Goal: Find contact information: Find contact information

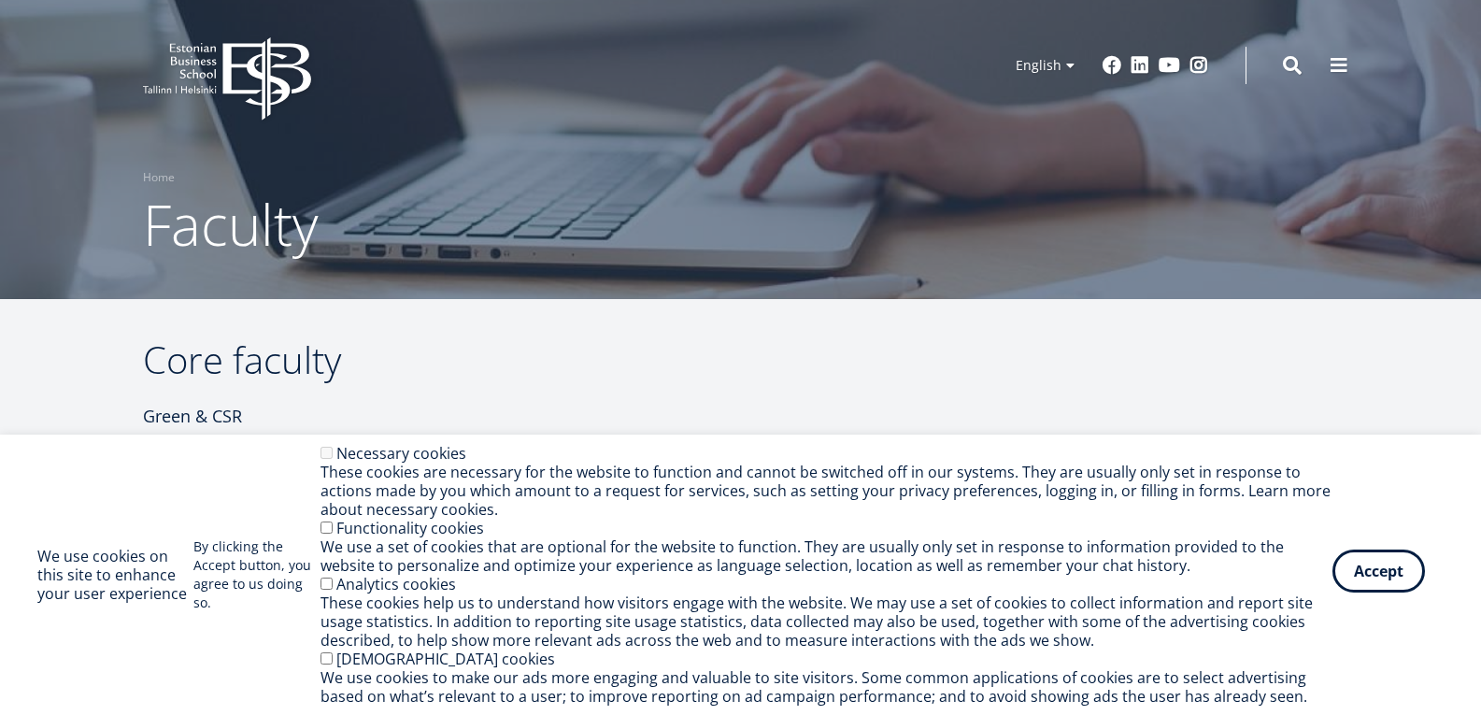
click at [1400, 568] on button "Accept" at bounding box center [1378, 570] width 92 height 43
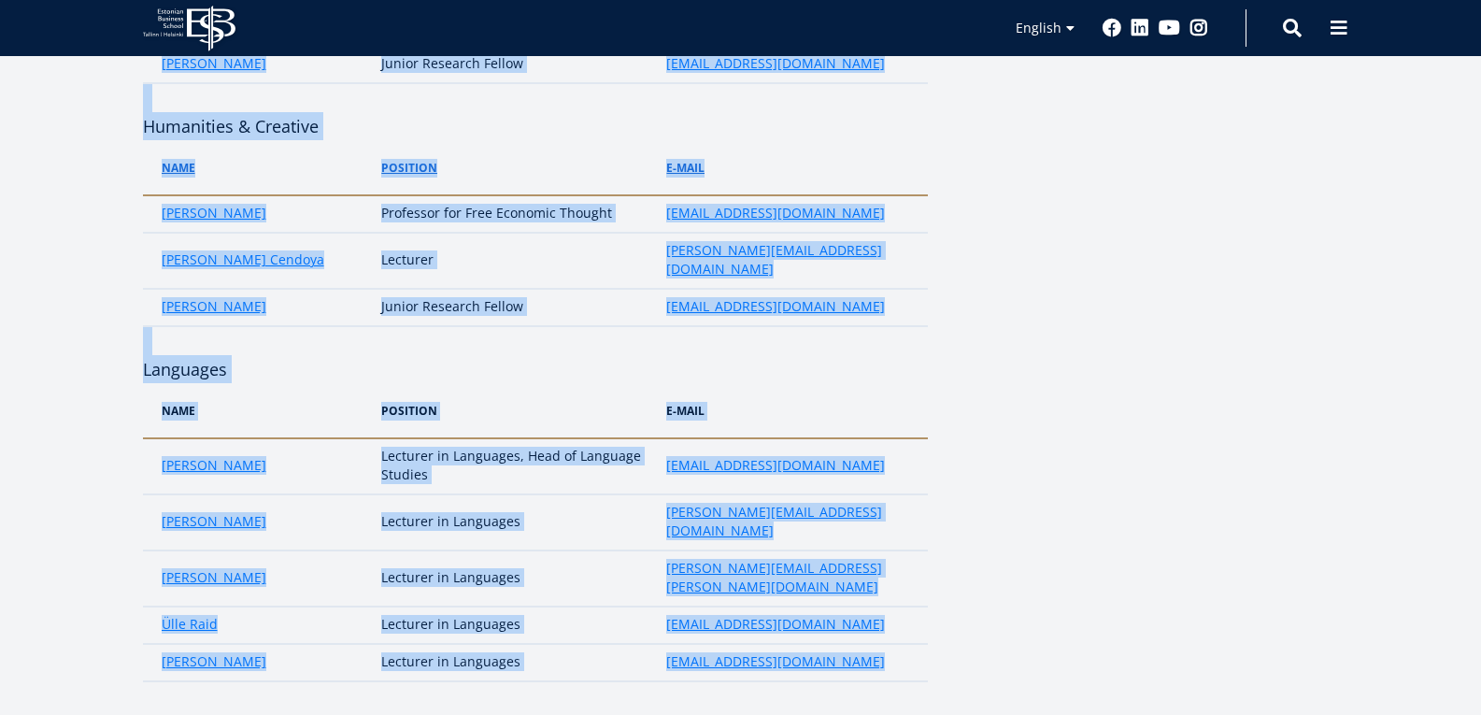
scroll to position [3835, 0]
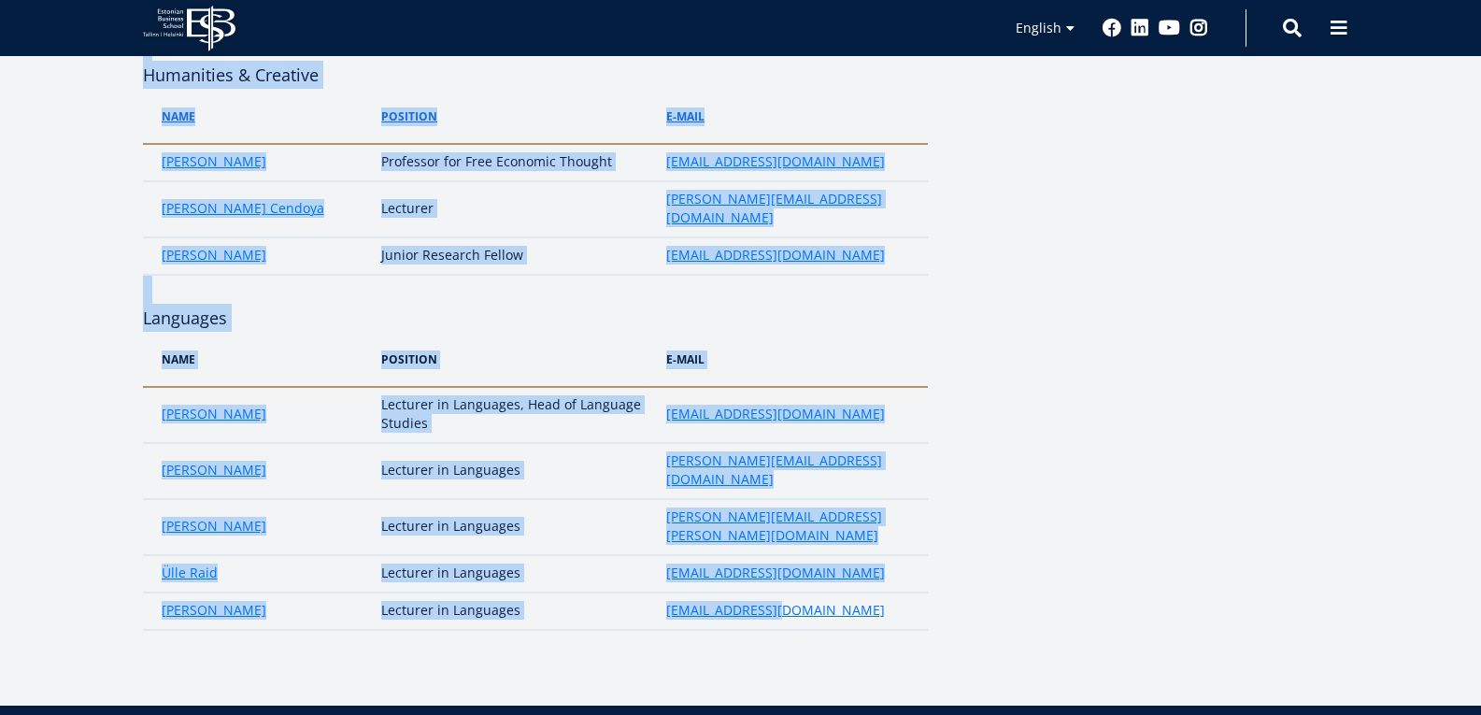
drag, startPoint x: 156, startPoint y: 221, endPoint x: 805, endPoint y: 107, distance: 659.2
copy div "Aleksandra Kekkonen Senior Research Fellow in Circular Economy aleksandra.kekko…"
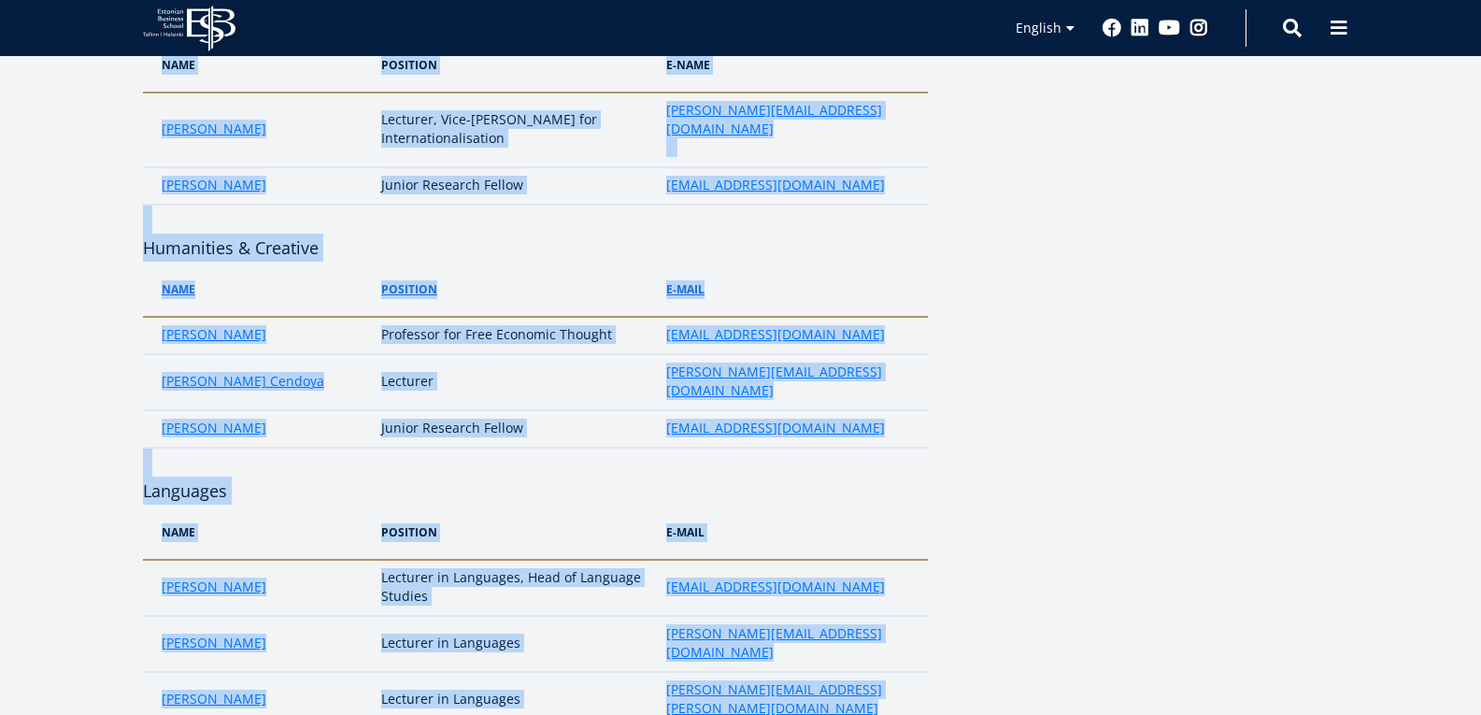
scroll to position [3461, 0]
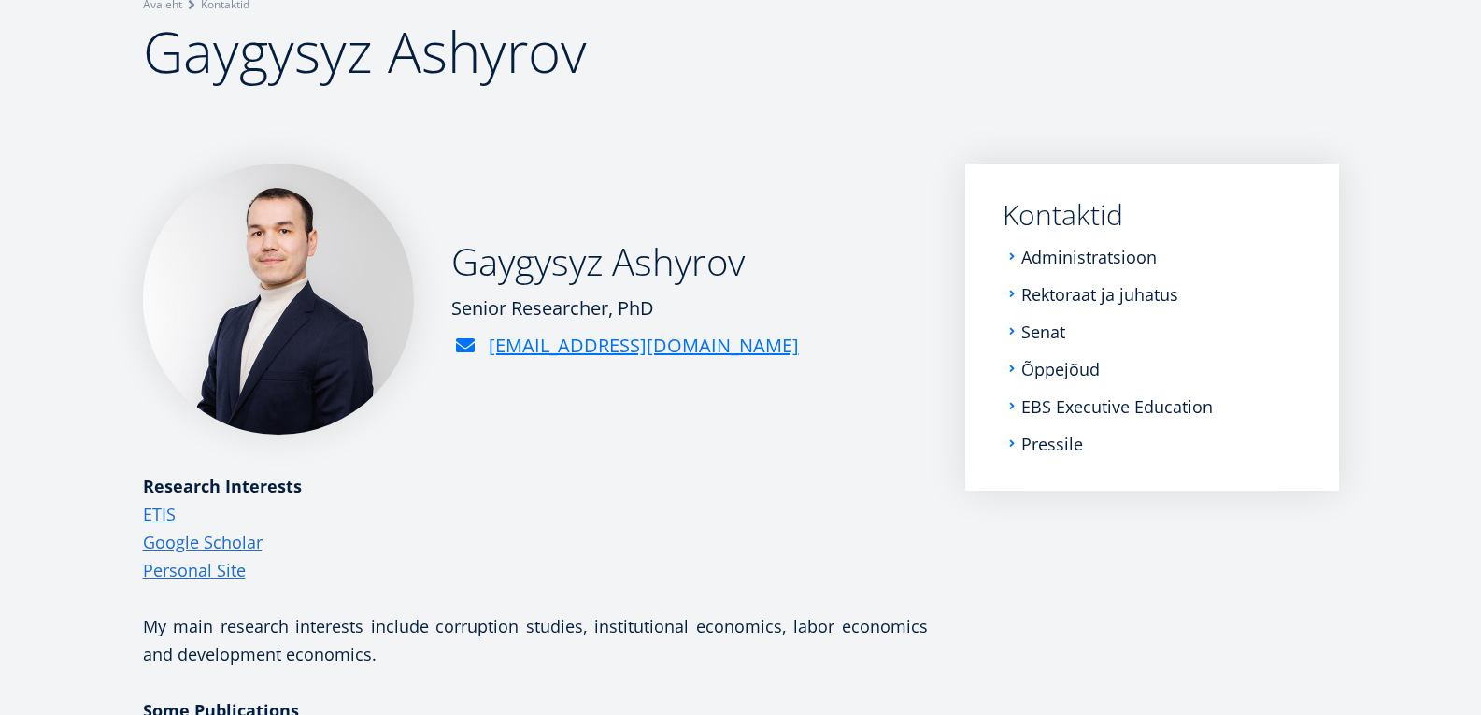
scroll to position [187, 0]
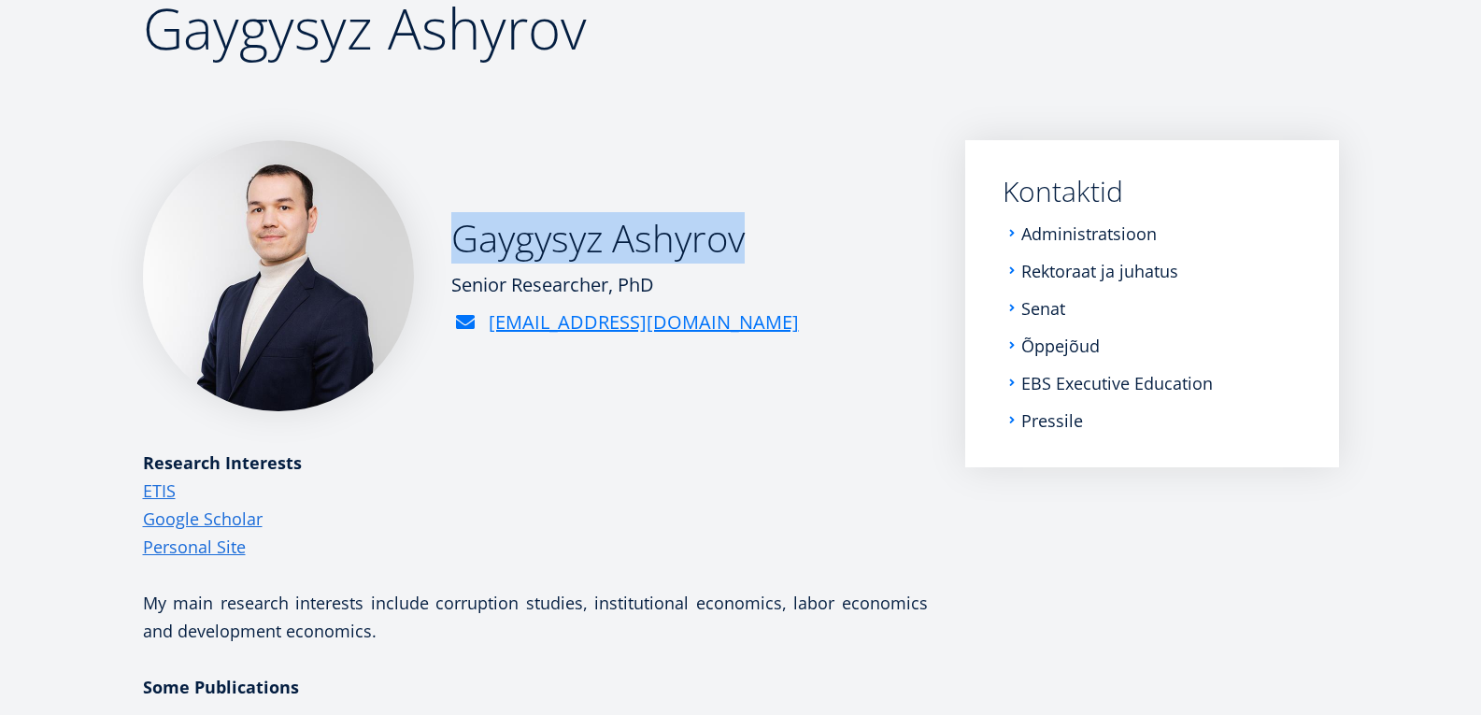
drag, startPoint x: 756, startPoint y: 235, endPoint x: 437, endPoint y: 240, distance: 318.6
click at [437, 240] on div "Gaygysyz Ashyrov Senior Researcher, PhD gaygysyz.ashyrov@ebs.ee" at bounding box center [535, 275] width 785 height 271
copy h2 "Gaygysyz Ashyrov"
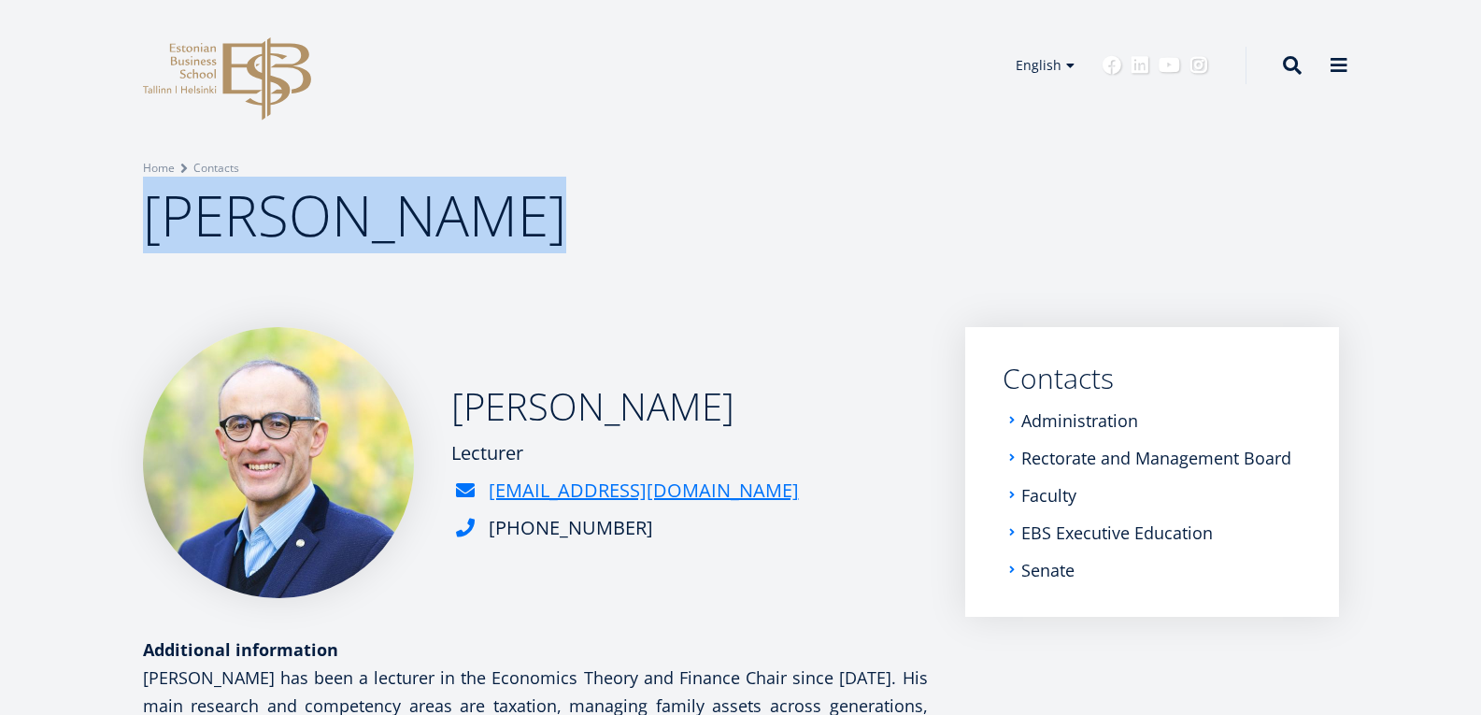
click at [101, 223] on div "Breadcrumb Home Contacts Urmas Kaarlep" at bounding box center [740, 205] width 1345 height 93
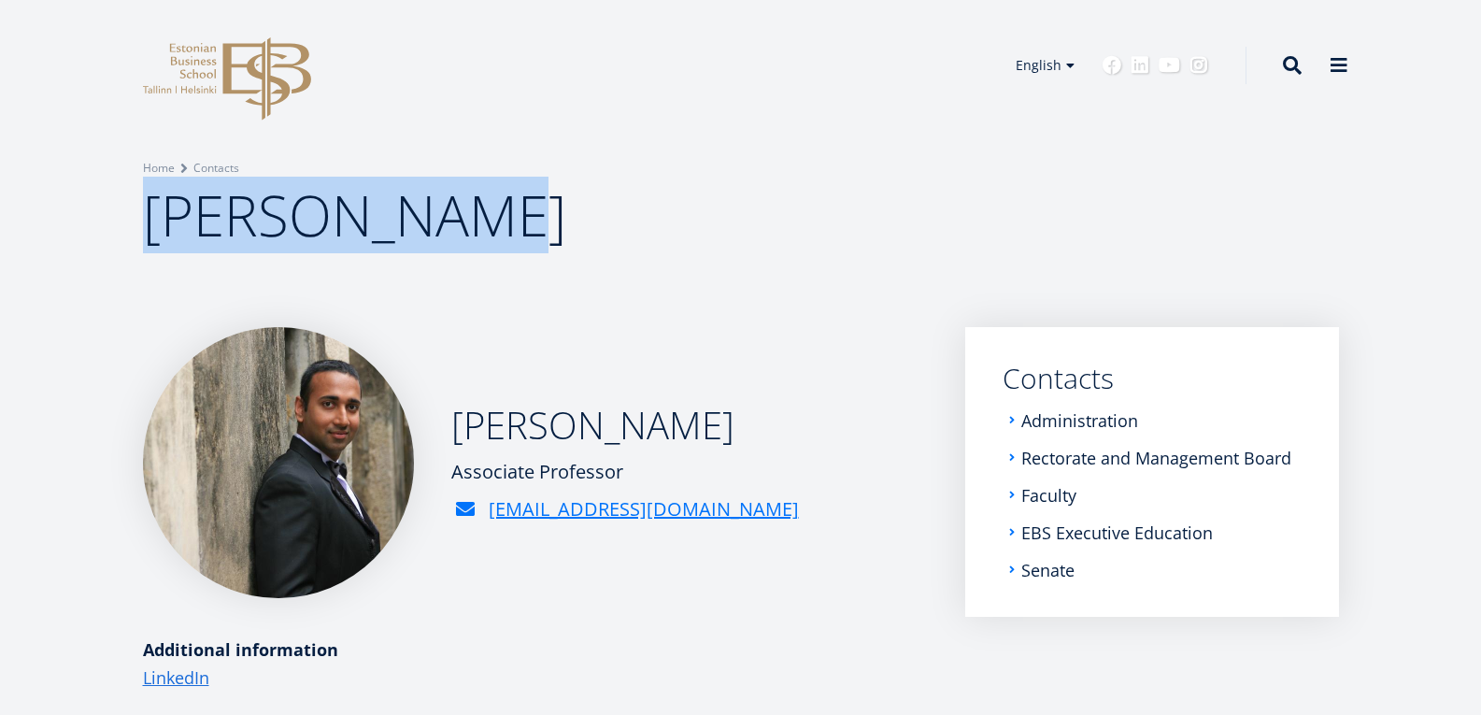
click at [41, 213] on div "Breadcrumb Home Contacts Ravi Kashyap" at bounding box center [740, 163] width 1481 height 327
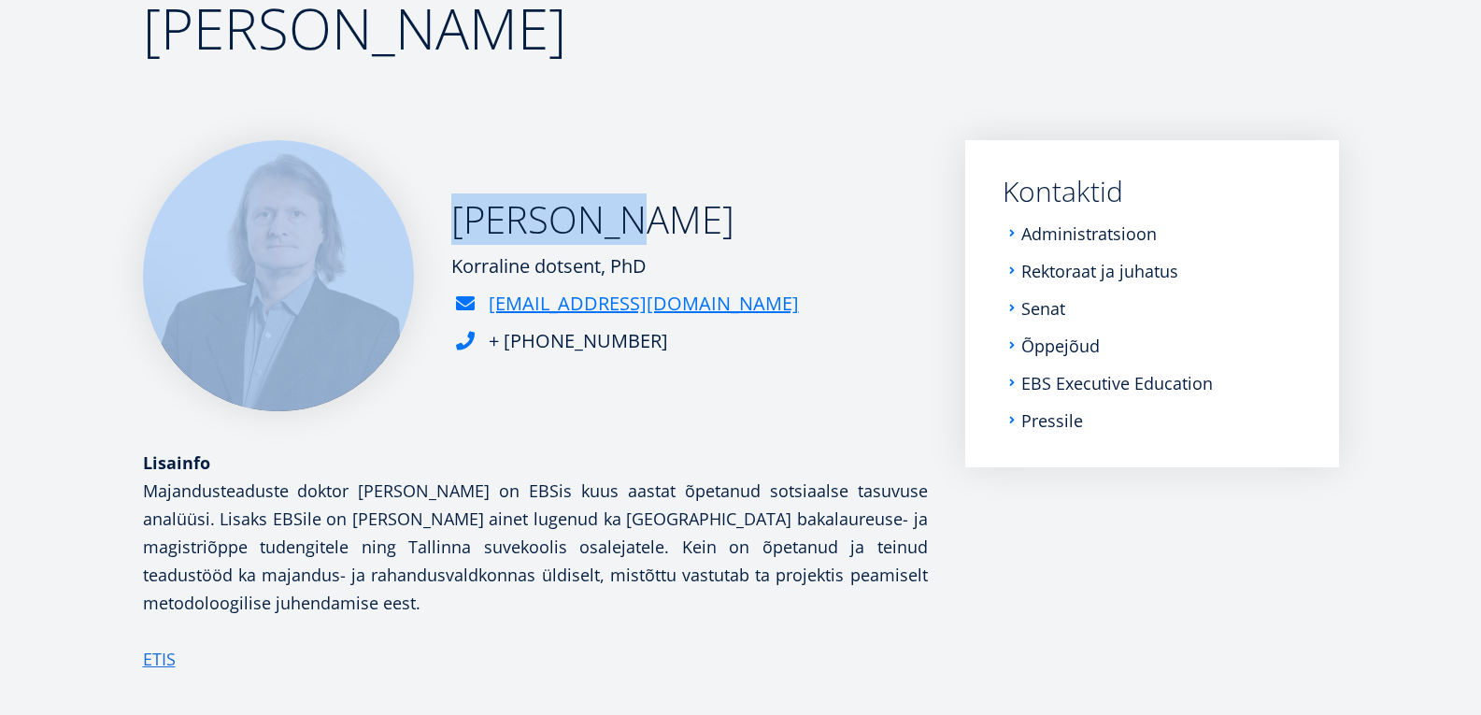
drag, startPoint x: 601, startPoint y: 228, endPoint x: 401, endPoint y: 220, distance: 200.1
click at [401, 220] on div "[PERSON_NAME] Korraline dotsent, PhD [EMAIL_ADDRESS][DOMAIN_NAME] + [PHONE_NUMB…" at bounding box center [535, 275] width 785 height 271
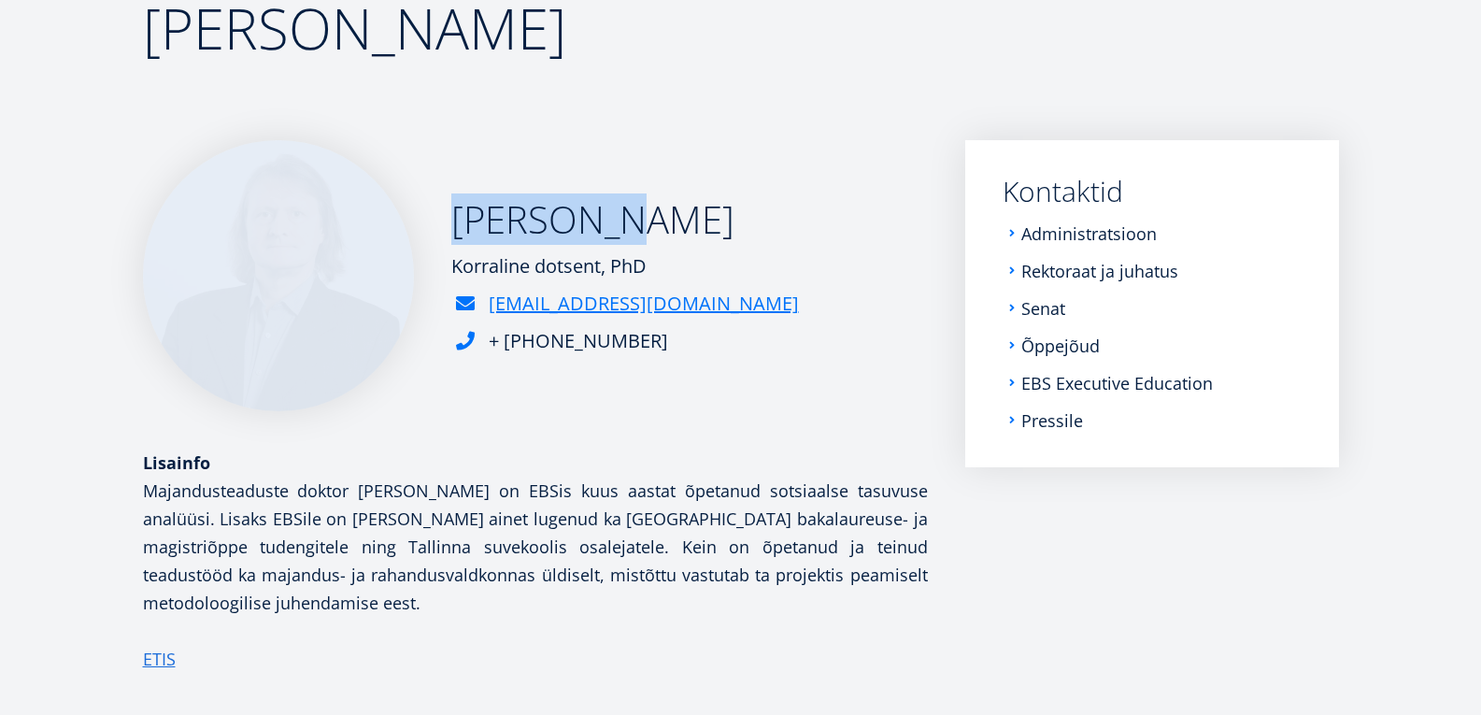
copy div "[PERSON_NAME]"
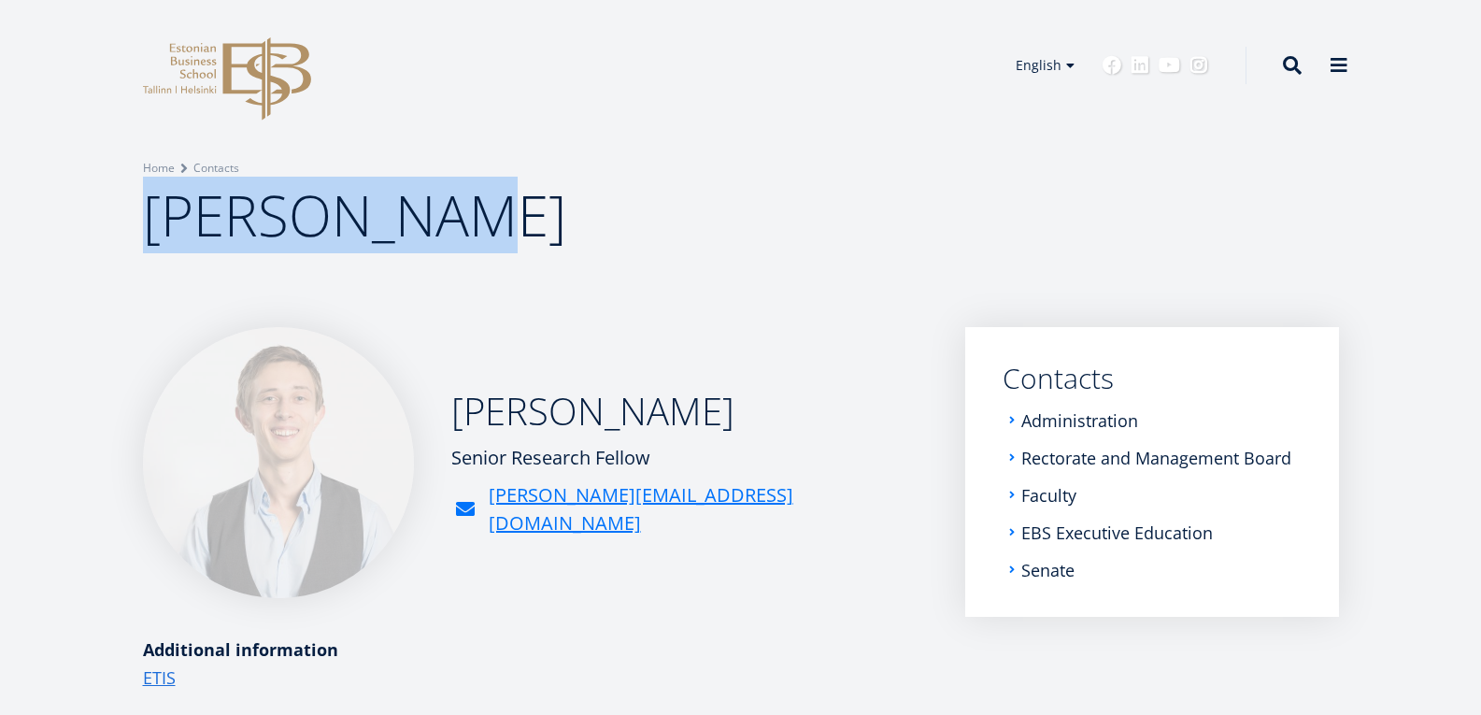
drag, startPoint x: 484, startPoint y: 219, endPoint x: 12, endPoint y: 216, distance: 471.8
click at [12, 216] on div "Breadcrumb Home Contacts Renee Pesor" at bounding box center [740, 163] width 1481 height 327
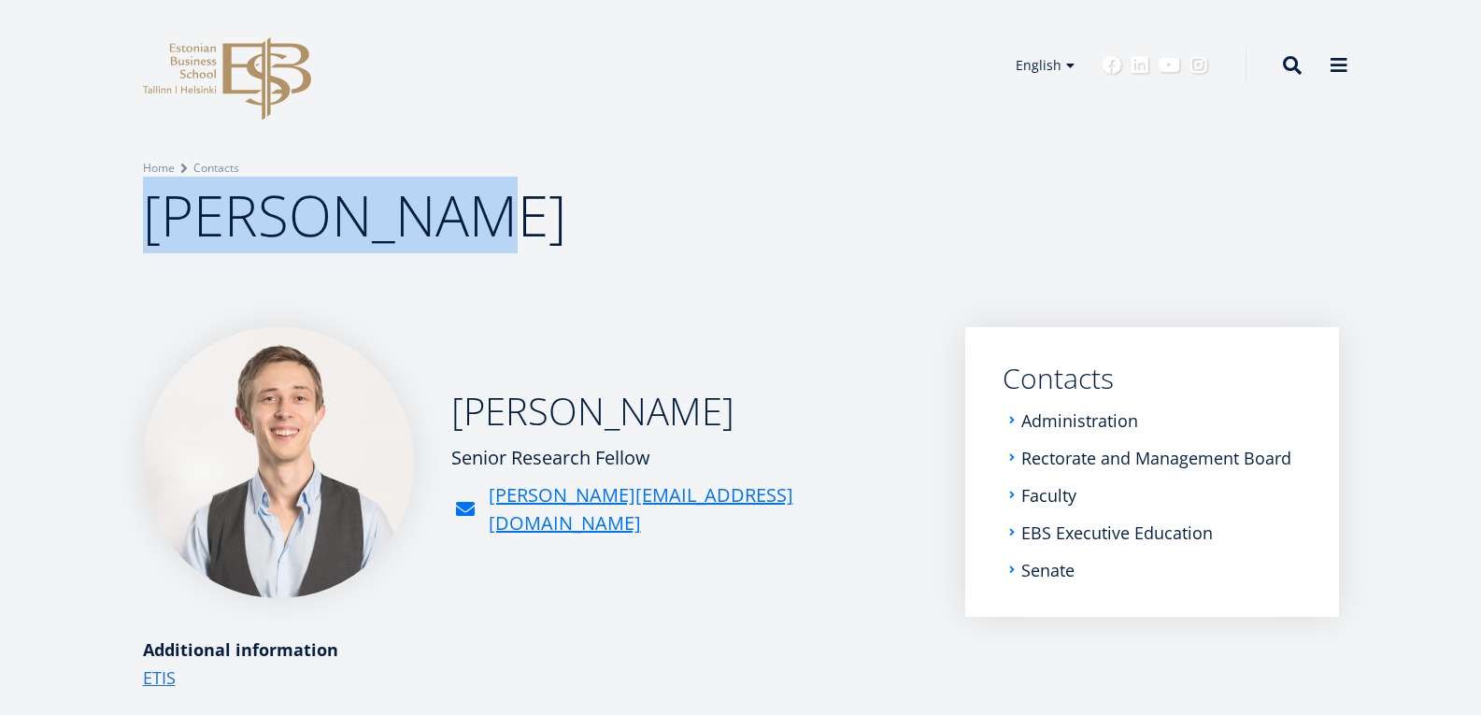
copy span "Renee Pesor"
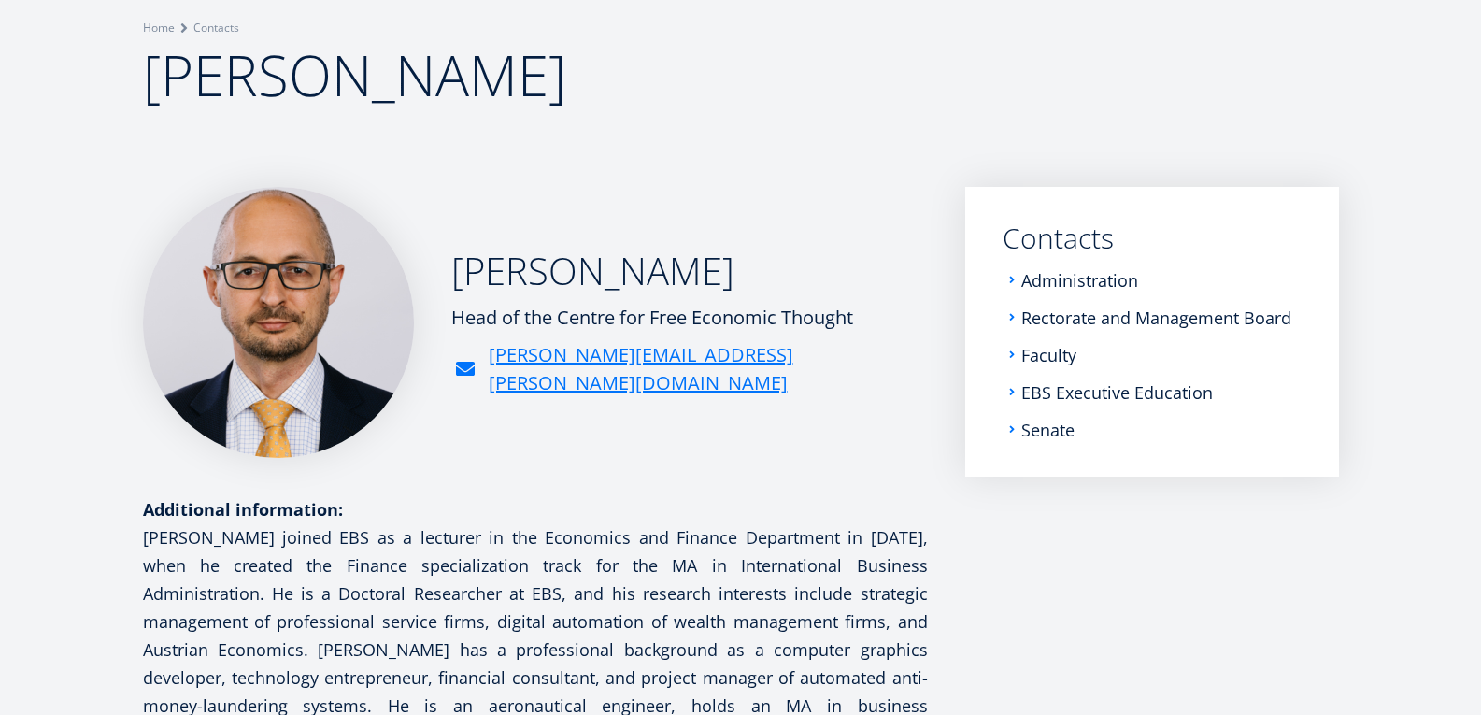
scroll to position [187, 0]
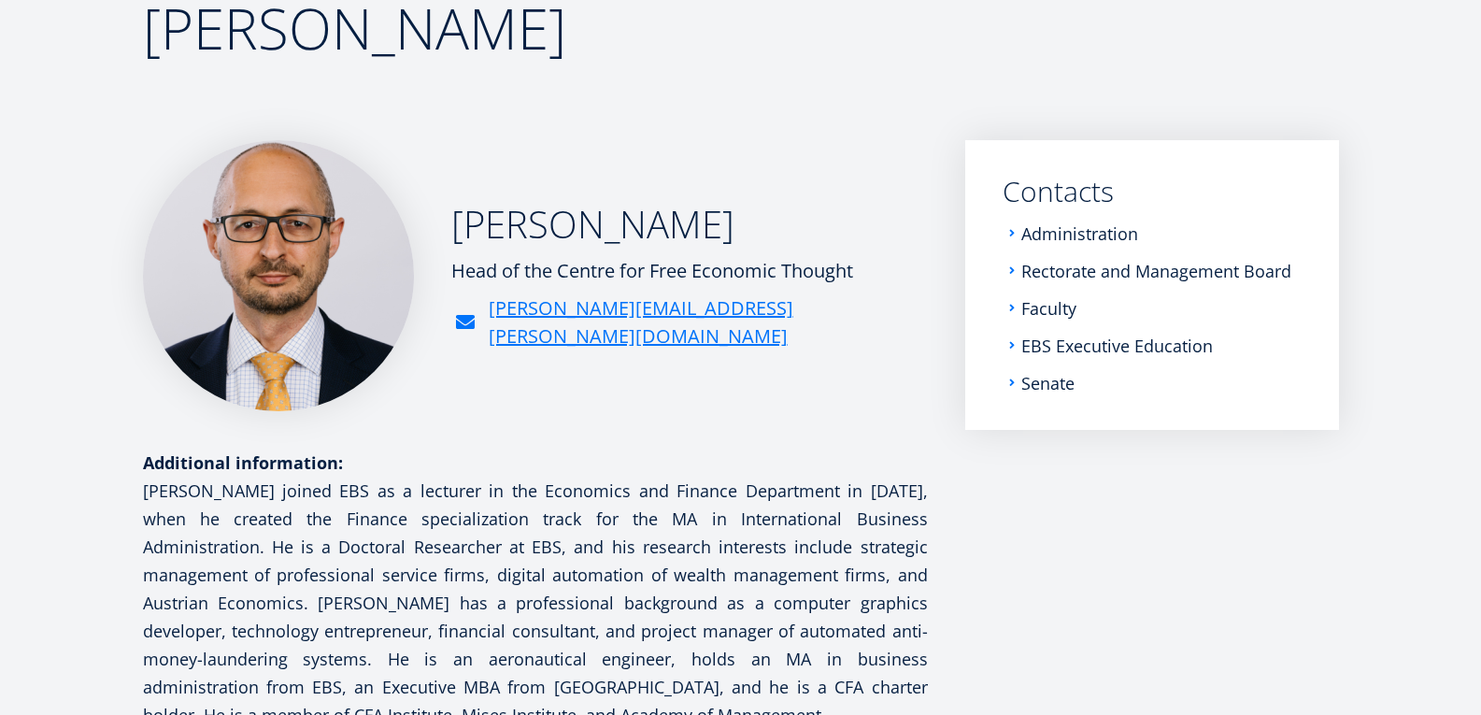
drag, startPoint x: 764, startPoint y: 243, endPoint x: 351, endPoint y: 236, distance: 413.0
click at [351, 236] on div "[PERSON_NAME] Head of the Centre for Free Economic Thought [PERSON_NAME][EMAIL_…" at bounding box center [535, 275] width 785 height 271
copy div "[PERSON_NAME]"
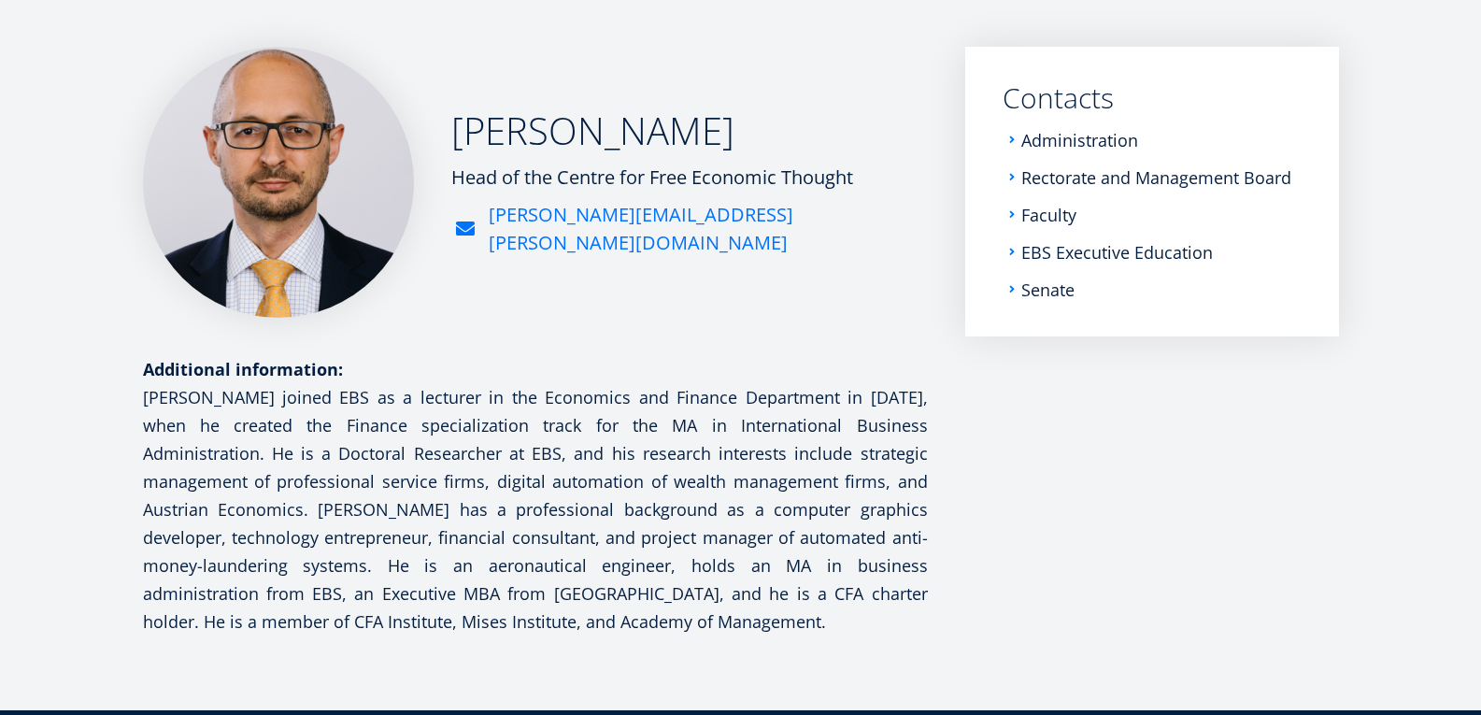
copy div "[PERSON_NAME]"
